Goal: Task Accomplishment & Management: Use online tool/utility

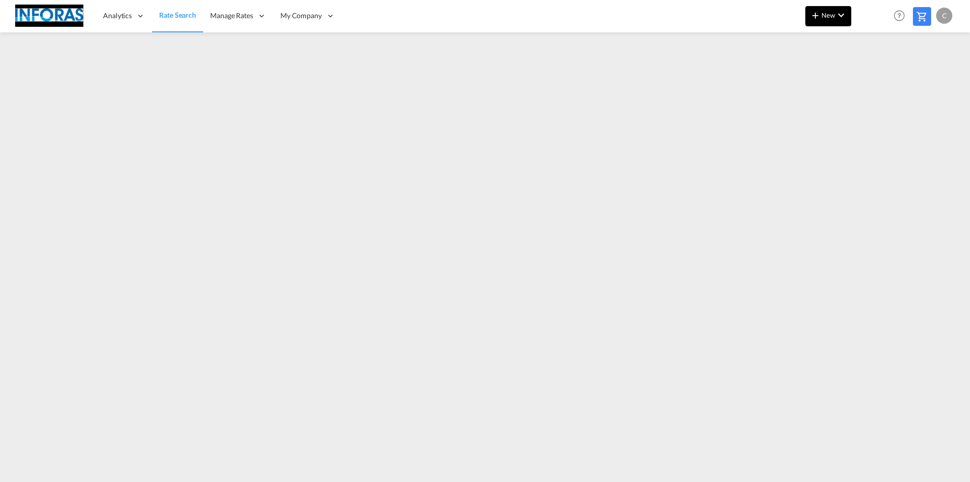
click at [832, 18] on span "New" at bounding box center [829, 15] width 38 height 8
click at [874, 77] on span "Ratesheet" at bounding box center [870, 76] width 11 height 20
click at [822, 17] on span "New" at bounding box center [829, 15] width 38 height 8
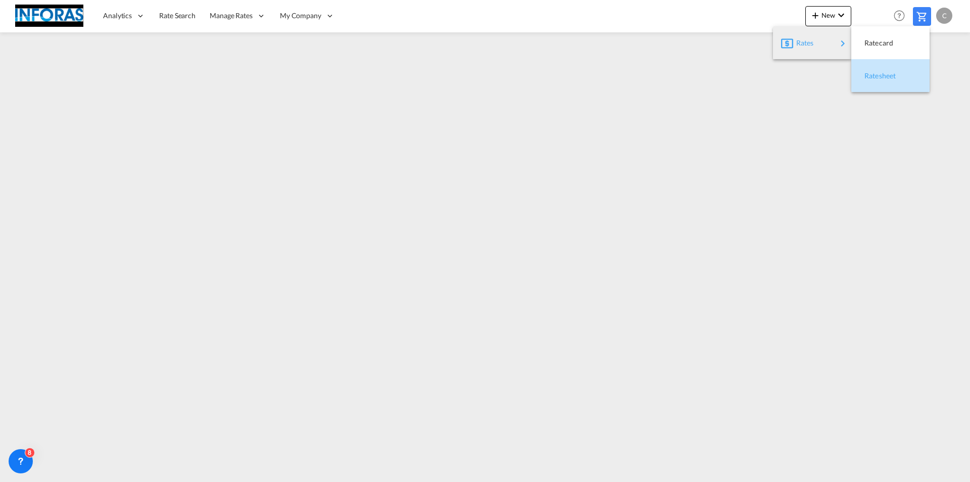
click at [902, 82] on div "Ratesheet" at bounding box center [883, 75] width 37 height 25
